Goal: Check status

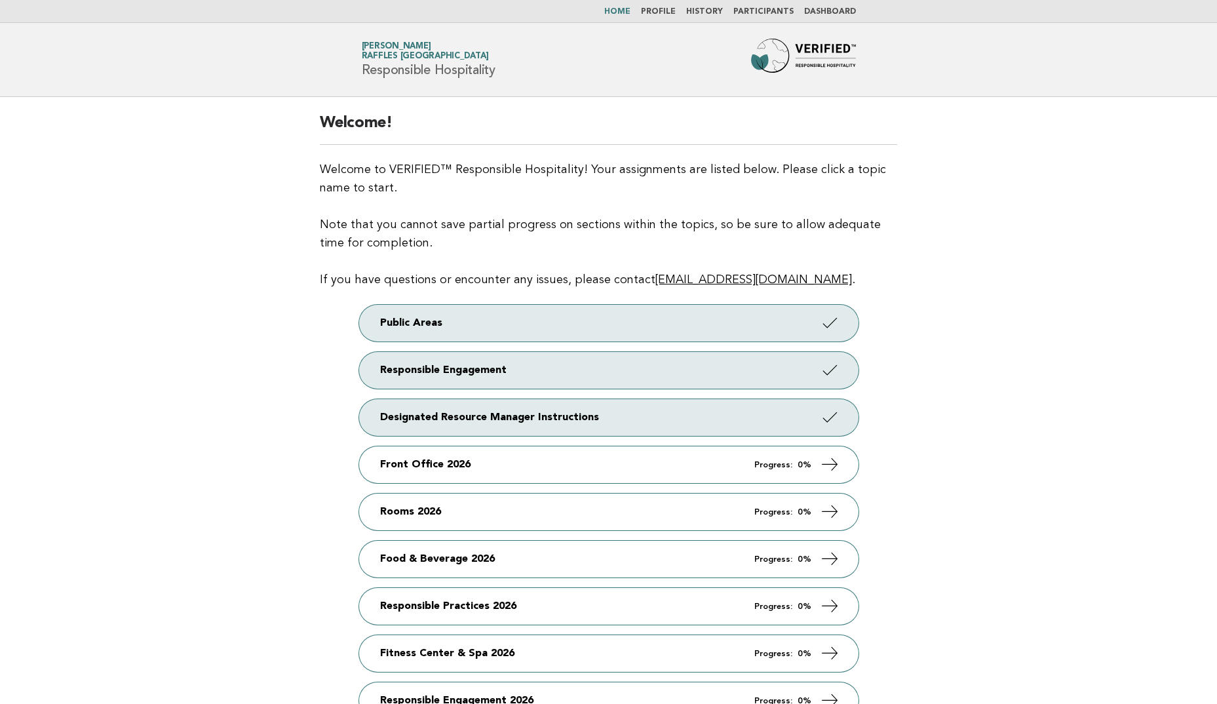
click at [829, 16] on li "Dashboard" at bounding box center [830, 12] width 52 height 10
click at [829, 9] on link "Dashboard" at bounding box center [830, 12] width 52 height 8
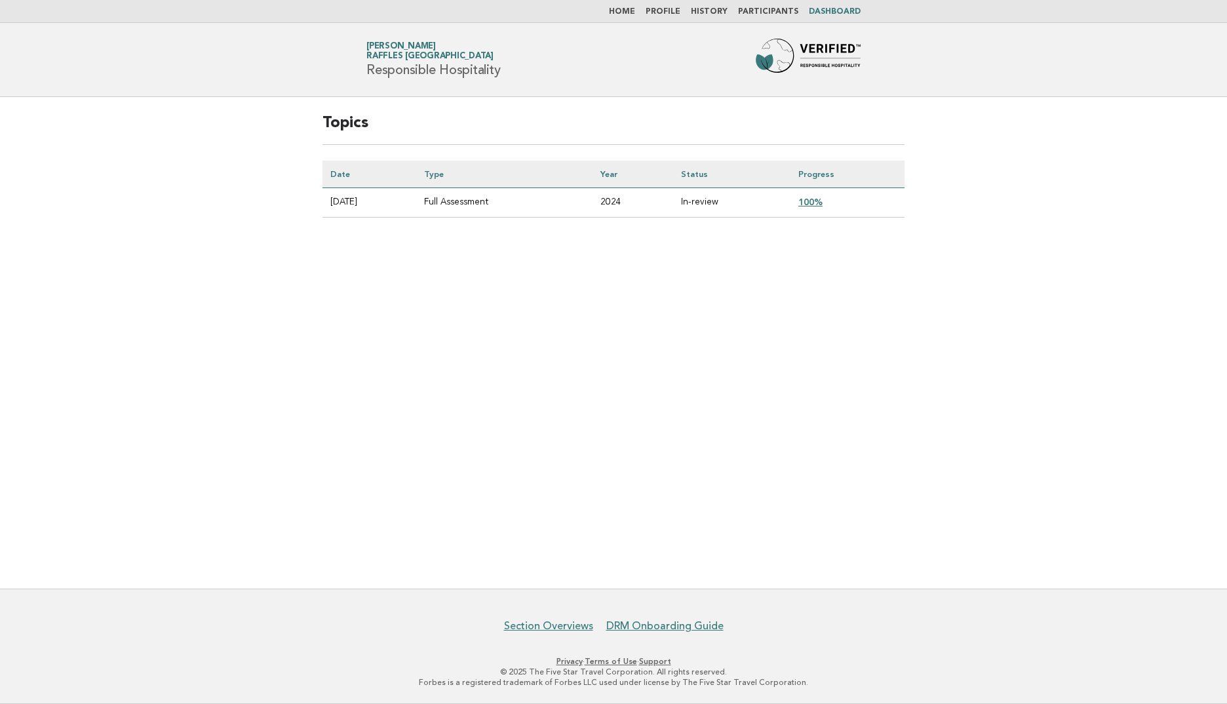
click at [822, 197] on link "100%" at bounding box center [810, 202] width 24 height 10
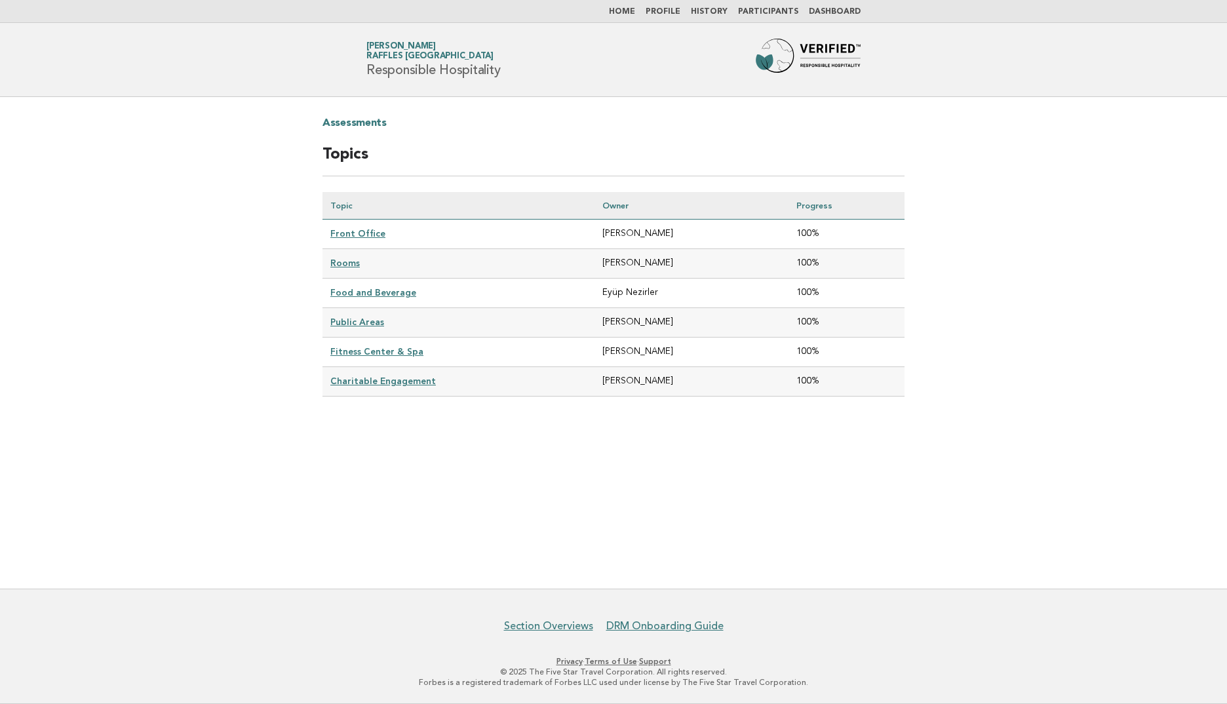
click at [352, 351] on link "Fitness Center & Spa" at bounding box center [376, 351] width 93 height 10
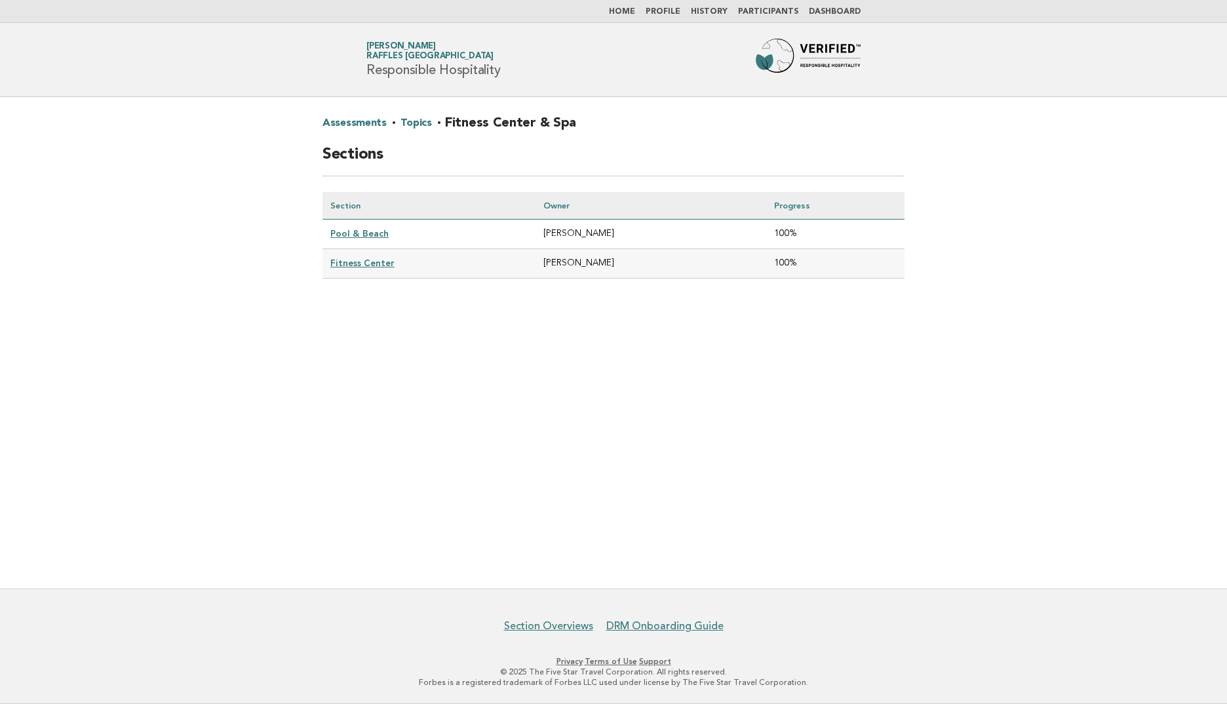
click at [354, 228] on link "Pool & Beach" at bounding box center [359, 233] width 58 height 10
click at [357, 235] on link "Pool & Beach" at bounding box center [359, 233] width 58 height 10
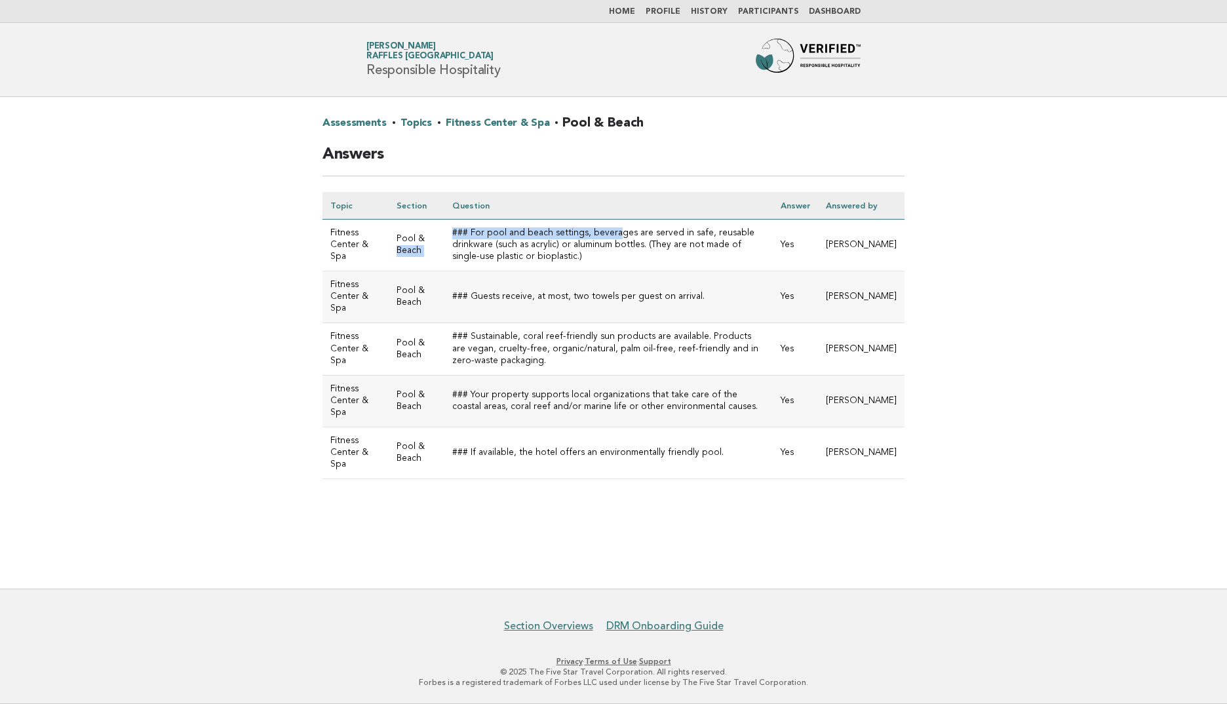
drag, startPoint x: 451, startPoint y: 240, endPoint x: 616, endPoint y: 238, distance: 165.1
click at [616, 238] on tr "Fitness Center & Spa Pool & Beach ### For pool and beach settings, beverages ar…" at bounding box center [613, 245] width 582 height 52
drag, startPoint x: 616, startPoint y: 238, endPoint x: 601, endPoint y: 264, distance: 29.9
click at [601, 264] on td "### For pool and beach settings, beverages are served in safe, reusable drinkwa…" at bounding box center [608, 245] width 328 height 52
drag, startPoint x: 470, startPoint y: 242, endPoint x: 531, endPoint y: 268, distance: 65.7
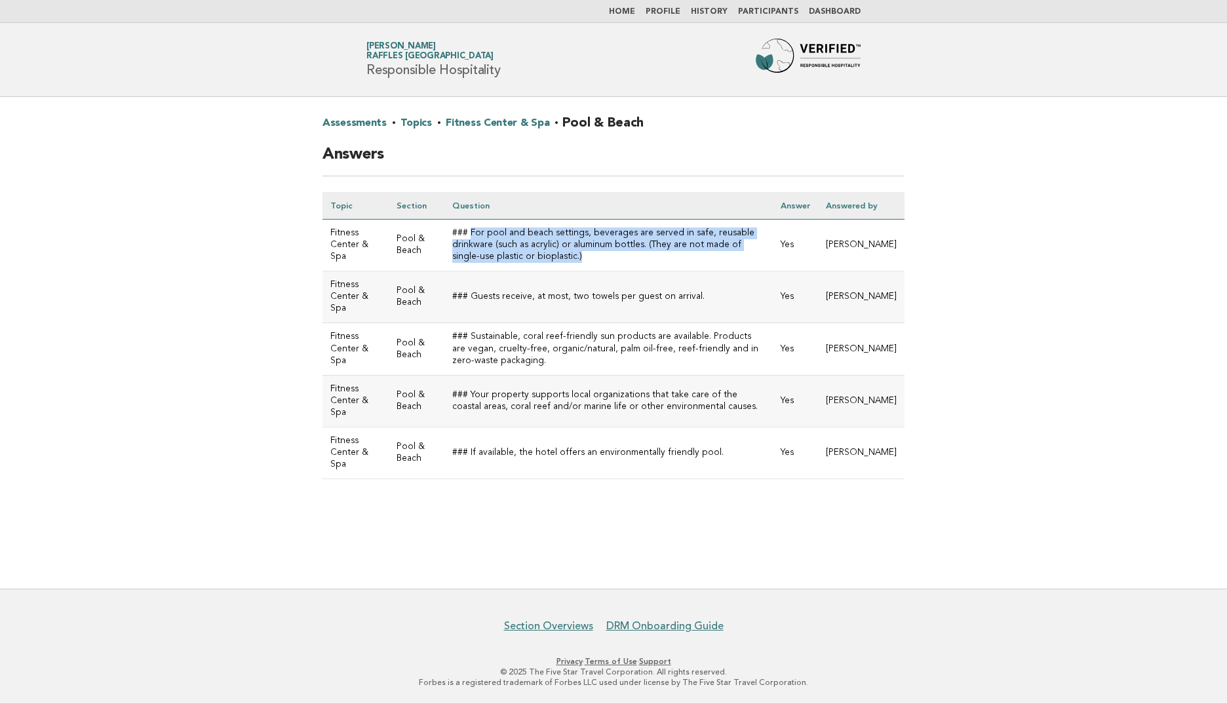
click at [531, 268] on td "### For pool and beach settings, beverages are served in safe, reusable drinkwa…" at bounding box center [608, 245] width 328 height 52
drag, startPoint x: 531, startPoint y: 268, endPoint x: 571, endPoint y: 271, distance: 40.7
click at [571, 271] on td "### For pool and beach settings, beverages are served in safe, reusable drinkwa…" at bounding box center [608, 245] width 328 height 52
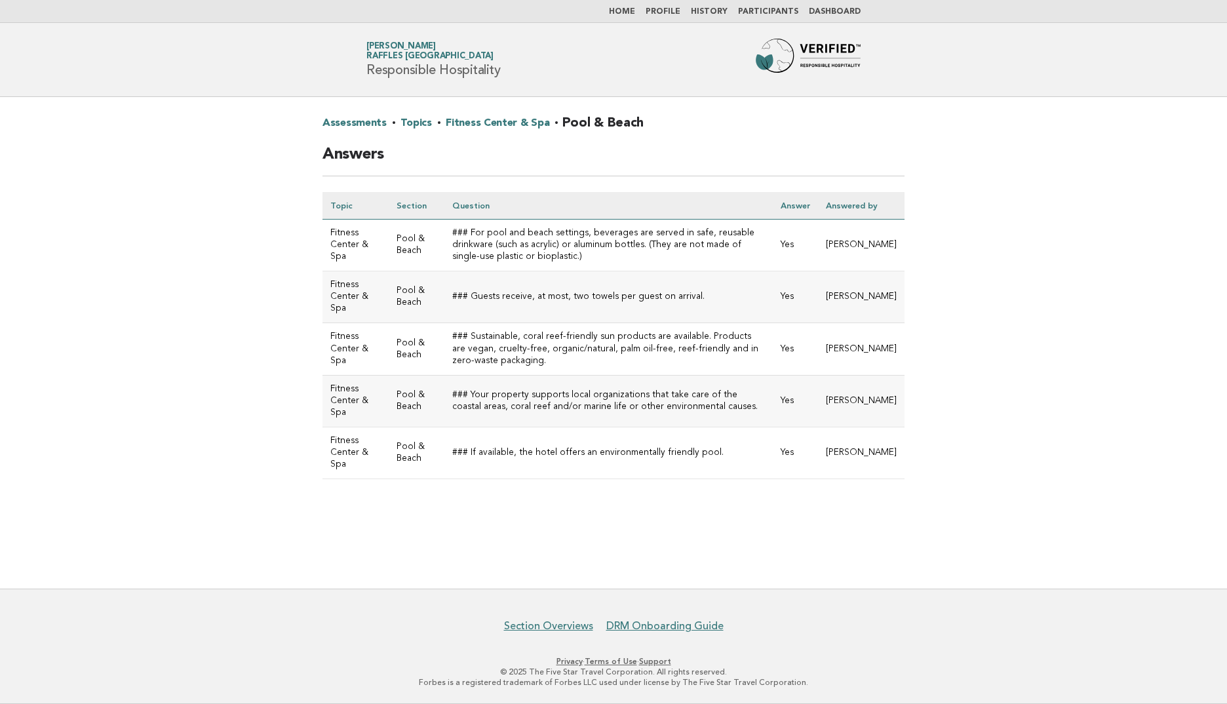
click at [801, 248] on td "Yes" at bounding box center [794, 245] width 45 height 52
click at [818, 248] on td "Yes" at bounding box center [794, 245] width 45 height 52
drag, startPoint x: 814, startPoint y: 259, endPoint x: 797, endPoint y: 259, distance: 16.4
click at [797, 259] on tr "Fitness Center & Spa Pool & Beach ### For pool and beach settings, beverages ar…" at bounding box center [613, 245] width 582 height 52
drag, startPoint x: 797, startPoint y: 259, endPoint x: 729, endPoint y: 267, distance: 69.3
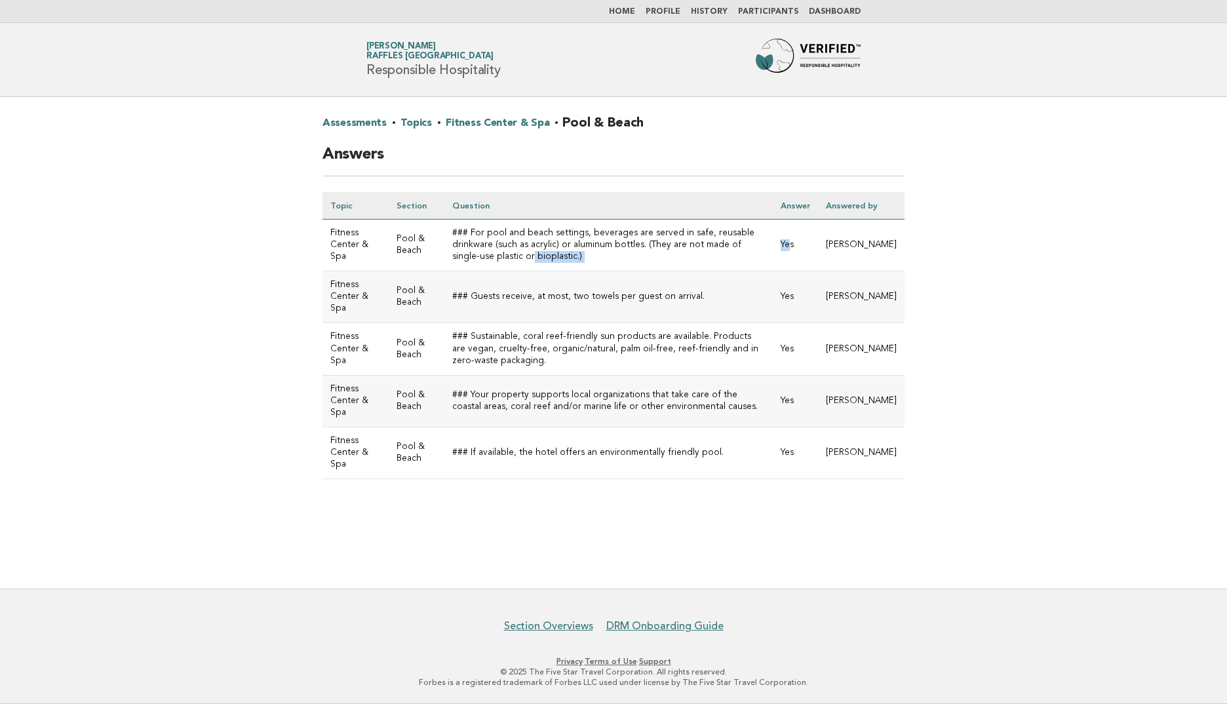
click at [739, 265] on td "### For pool and beach settings, beverages are served in safe, reusable drinkwa…" at bounding box center [608, 245] width 328 height 52
drag, startPoint x: 807, startPoint y: 252, endPoint x: 832, endPoint y: 250, distance: 25.0
click at [818, 250] on td "Yes" at bounding box center [794, 245] width 45 height 52
drag, startPoint x: 832, startPoint y: 250, endPoint x: 679, endPoint y: 274, distance: 155.1
click at [712, 266] on td "### For pool and beach settings, beverages are served in safe, reusable drinkwa…" at bounding box center [608, 245] width 328 height 52
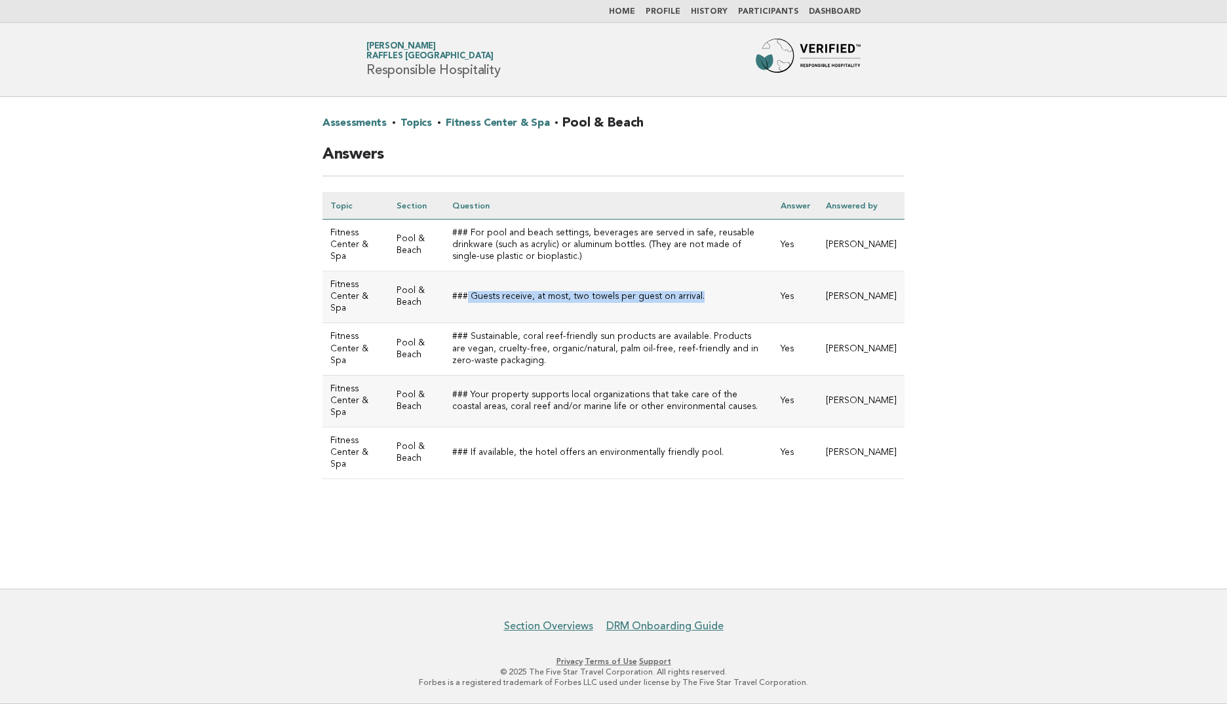
drag, startPoint x: 469, startPoint y: 307, endPoint x: 701, endPoint y: 309, distance: 232.0
click at [701, 309] on td "### Guests receive, at most, two towels per guest on arrival." at bounding box center [608, 297] width 328 height 52
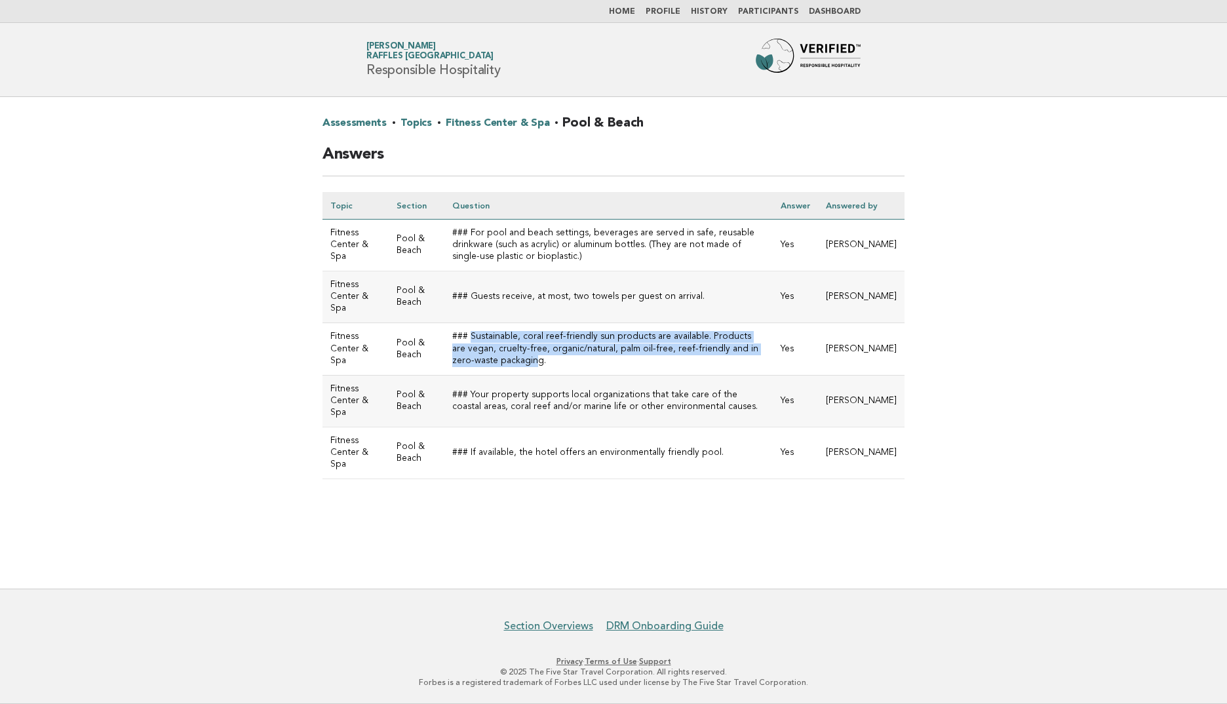
drag, startPoint x: 472, startPoint y: 352, endPoint x: 780, endPoint y: 365, distance: 308.2
click at [772, 365] on td "### Sustainable, coral reef-friendly sun products are available. Products are v…" at bounding box center [608, 349] width 328 height 52
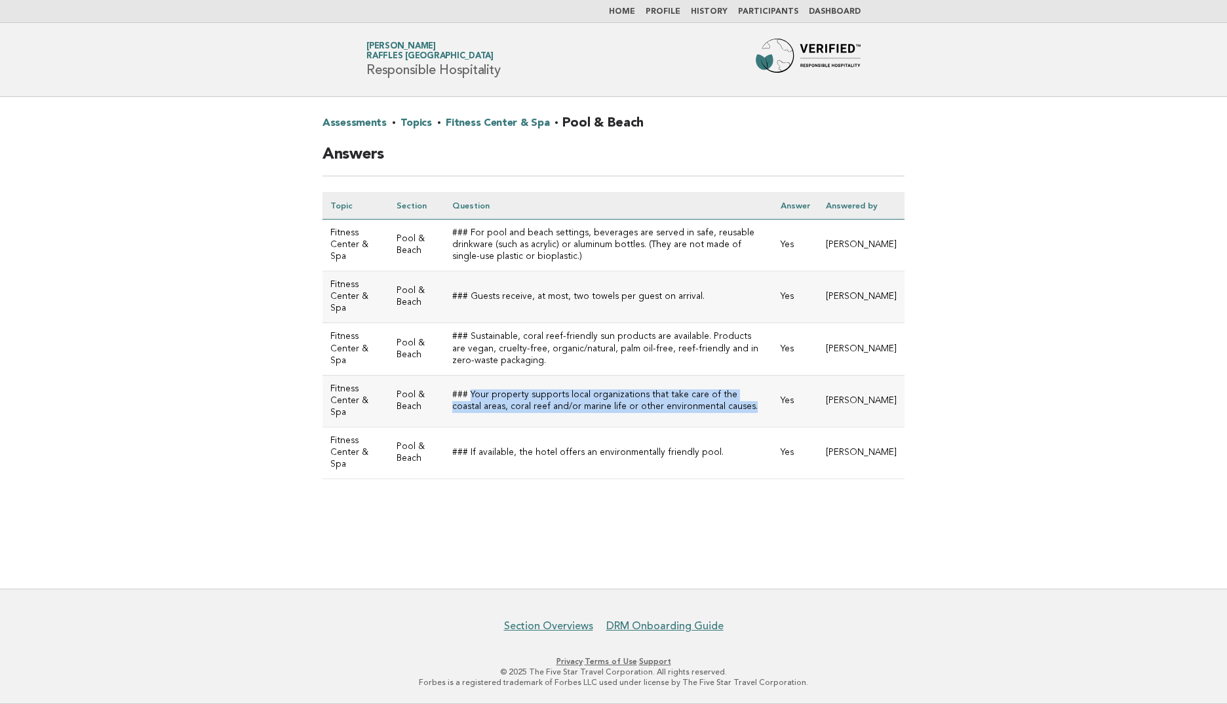
drag, startPoint x: 472, startPoint y: 407, endPoint x: 786, endPoint y: 415, distance: 314.6
click at [772, 415] on td "### Your property supports local organizations that take care of the coastal ar…" at bounding box center [608, 401] width 328 height 52
drag, startPoint x: 786, startPoint y: 415, endPoint x: 730, endPoint y: 423, distance: 57.0
click at [733, 424] on td "### Your property supports local organizations that take care of the coastal ar…" at bounding box center [608, 401] width 328 height 52
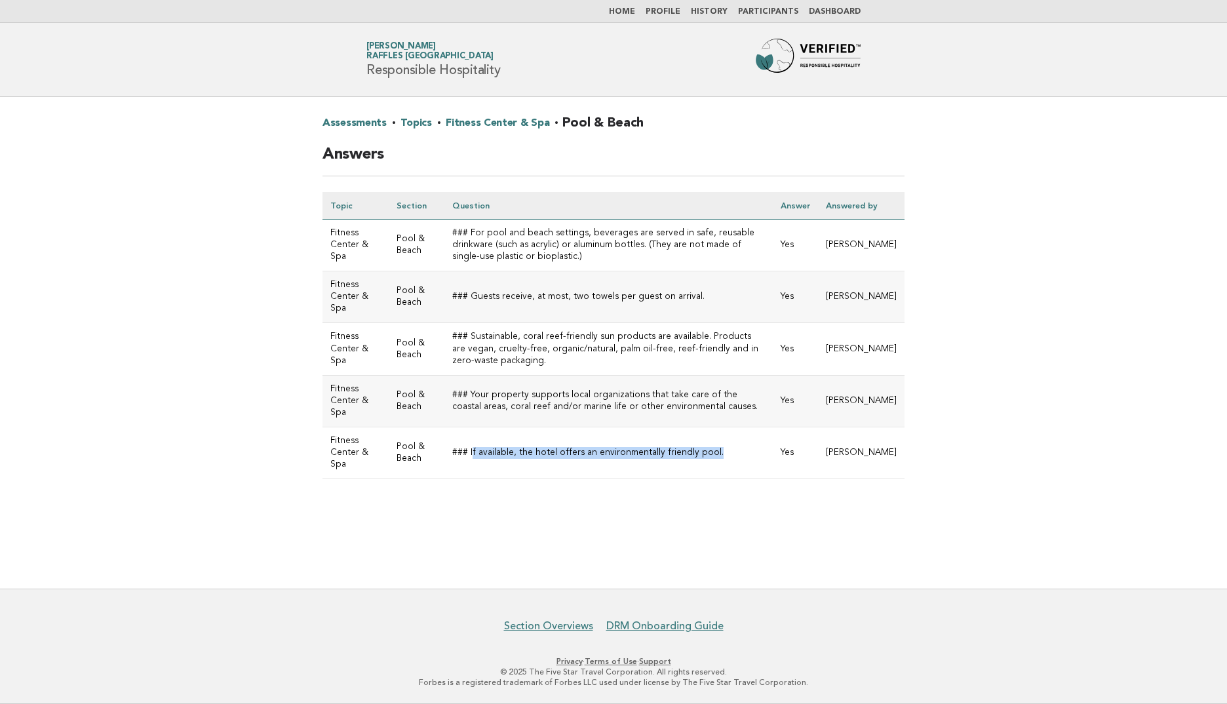
drag, startPoint x: 472, startPoint y: 464, endPoint x: 727, endPoint y: 462, distance: 254.2
click at [727, 462] on td "### If available, the hotel offers an environmentally friendly pool." at bounding box center [608, 453] width 328 height 52
drag, startPoint x: 727, startPoint y: 462, endPoint x: 715, endPoint y: 484, distance: 25.2
click at [715, 478] on td "### If available, the hotel offers an environmentally friendly pool." at bounding box center [608, 453] width 328 height 52
click at [716, 470] on td "### If available, the hotel offers an environmentally friendly pool." at bounding box center [608, 453] width 328 height 52
